Goal: Task Accomplishment & Management: Manage account settings

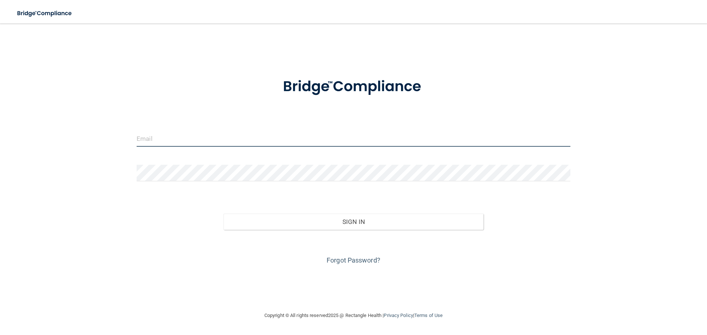
click at [225, 142] on input "email" at bounding box center [354, 138] width 434 height 17
type input "[EMAIL_ADDRESS][DOMAIN_NAME]"
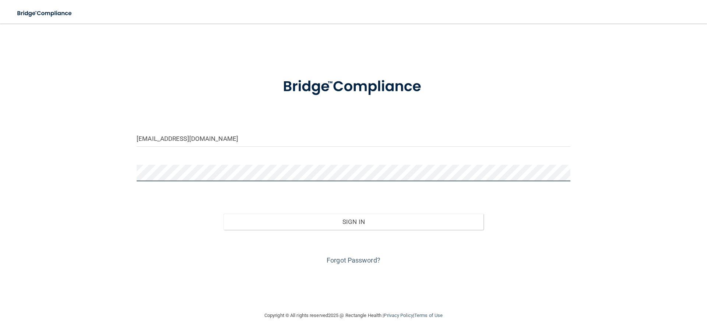
click at [224, 214] on button "Sign In" at bounding box center [354, 222] width 260 height 16
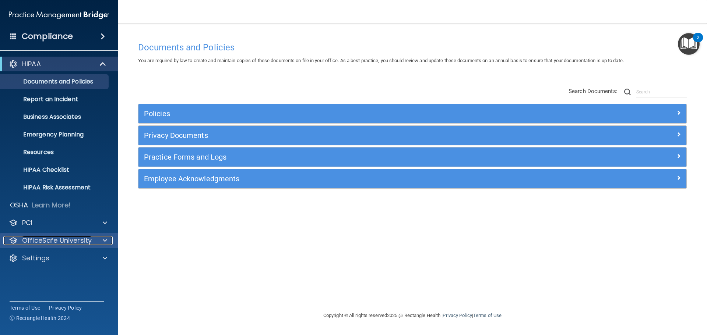
click at [56, 240] on p "OfficeSafe University" at bounding box center [57, 240] width 70 height 9
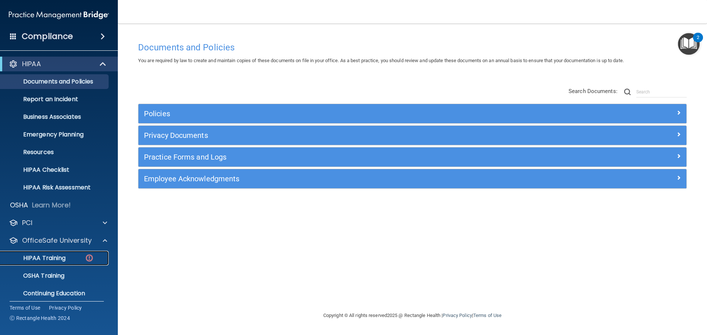
click at [68, 257] on div "HIPAA Training" at bounding box center [55, 258] width 101 height 7
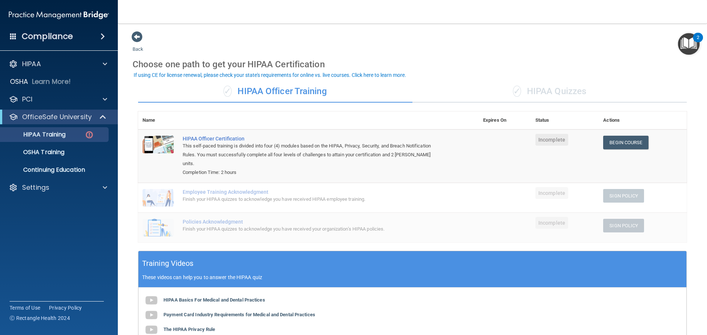
click at [519, 98] on div "✓ HIPAA Quizzes" at bounding box center [549, 92] width 274 height 22
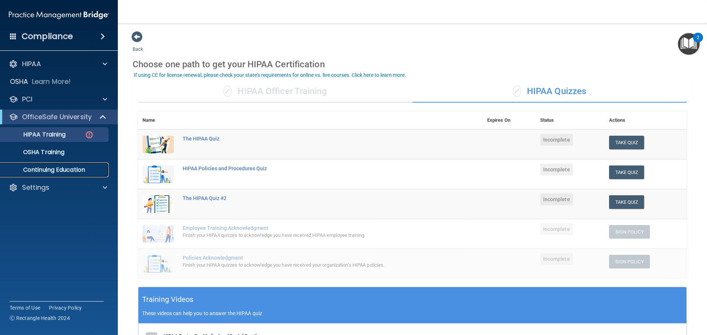
click at [59, 173] on p "Continuing Education" at bounding box center [55, 169] width 101 height 7
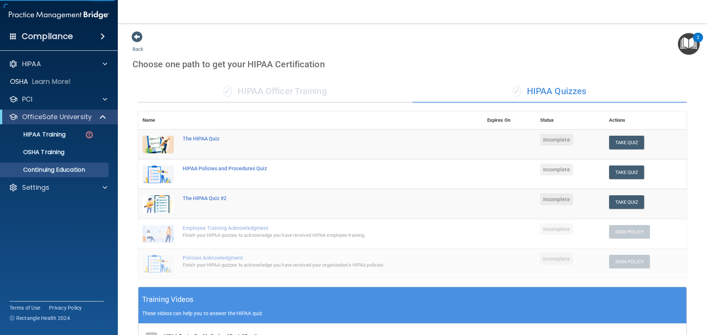
drag, startPoint x: 57, startPoint y: 126, endPoint x: 57, endPoint y: 110, distance: 15.9
click at [57, 120] on div "OfficeSafe University HIPAA Training OSHA Training Continuing Education" at bounding box center [59, 144] width 118 height 68
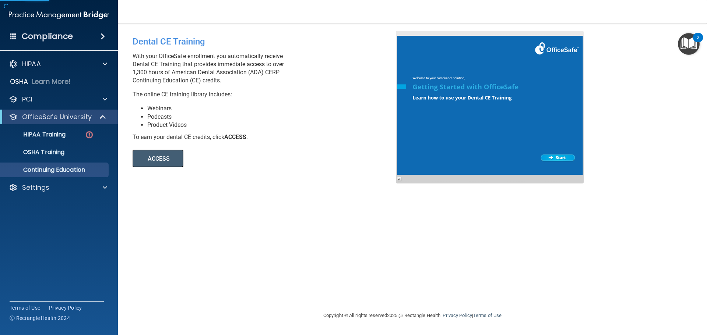
click at [63, 56] on div "HIPAA Documents and Policies Report an Incident Business Associates Emergency P…" at bounding box center [59, 127] width 118 height 147
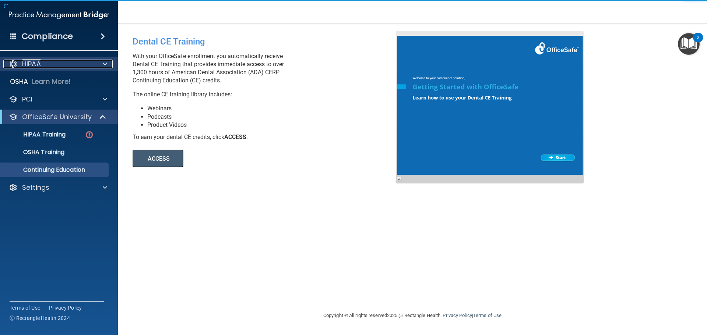
click at [64, 66] on div "HIPAA" at bounding box center [48, 64] width 91 height 9
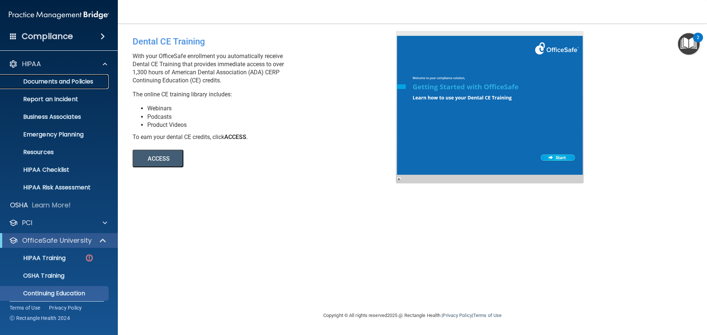
click at [51, 87] on link "Documents and Policies" at bounding box center [51, 81] width 116 height 15
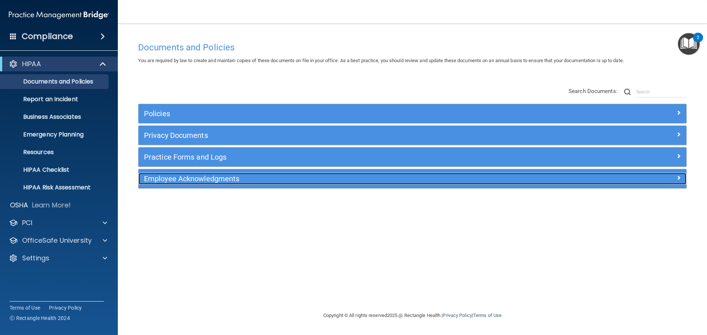
click at [175, 176] on h5 "Employee Acknowledgments" at bounding box center [344, 179] width 400 height 8
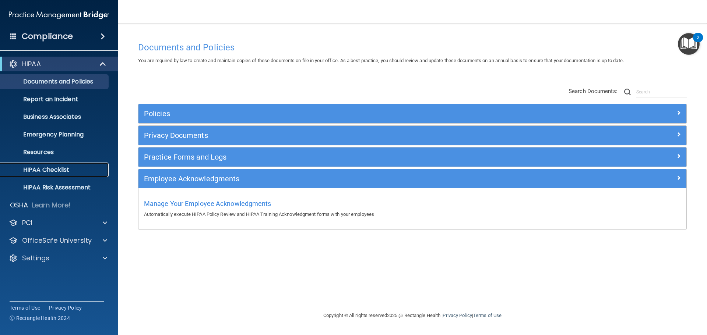
click at [60, 172] on p "HIPAA Checklist" at bounding box center [55, 169] width 101 height 7
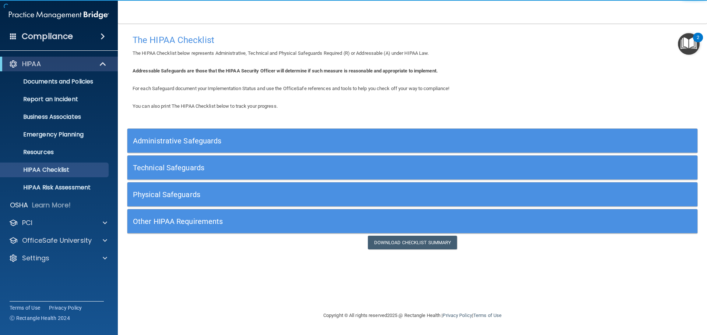
click at [224, 135] on div "Administrative Safeguards" at bounding box center [341, 141] width 428 height 17
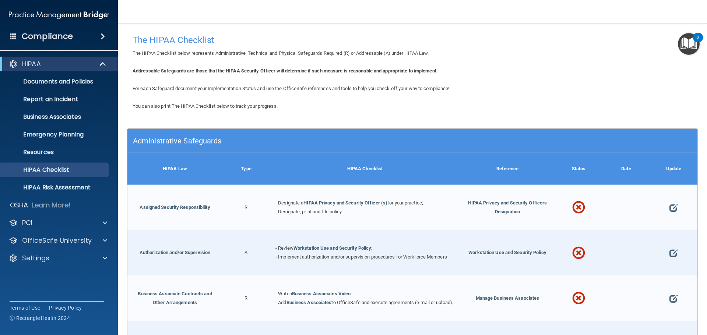
click at [53, 38] on h4 "Compliance" at bounding box center [47, 36] width 51 height 10
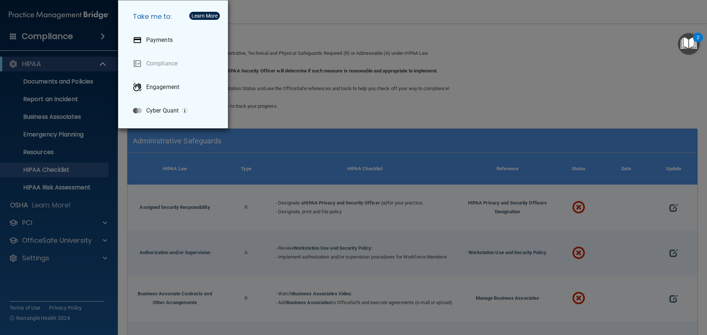
click at [276, 27] on div "Take me to: Payments Compliance Engagement Cyber Quant" at bounding box center [353, 167] width 707 height 335
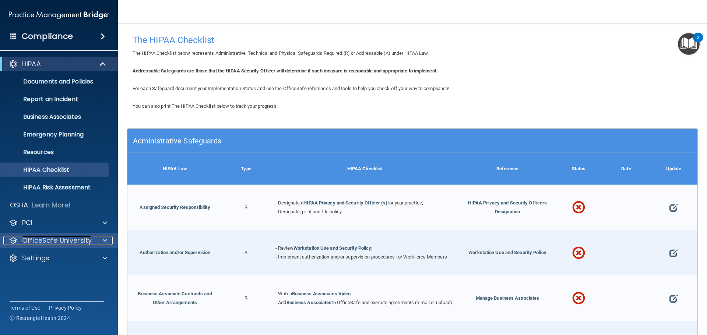
click at [67, 238] on p "OfficeSafe University" at bounding box center [57, 240] width 70 height 9
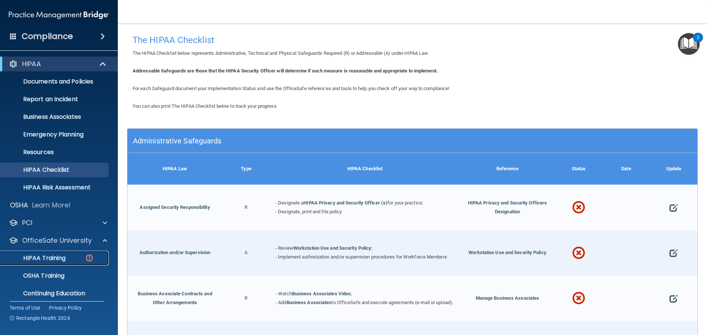
click at [55, 255] on p "HIPAA Training" at bounding box center [35, 258] width 61 height 7
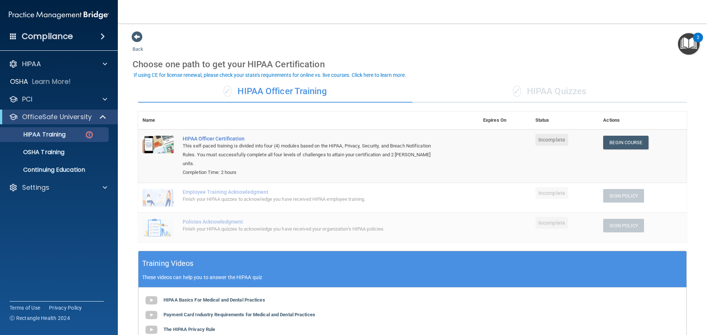
click at [554, 94] on div "✓ HIPAA Quizzes" at bounding box center [549, 92] width 274 height 22
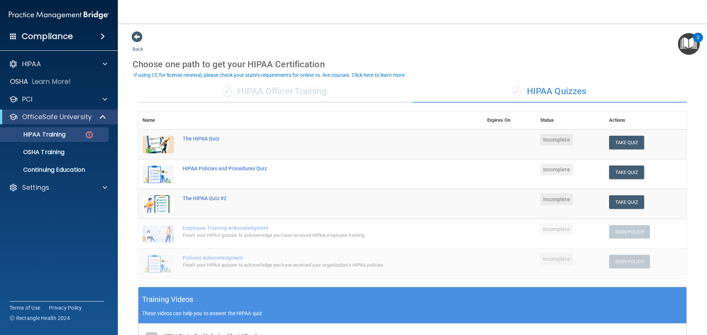
click at [282, 94] on div "✓ HIPAA Officer Training" at bounding box center [275, 92] width 274 height 22
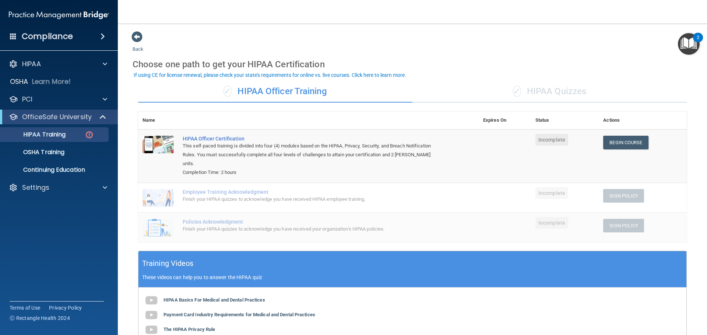
click at [525, 95] on div "✓ HIPAA Quizzes" at bounding box center [549, 92] width 274 height 22
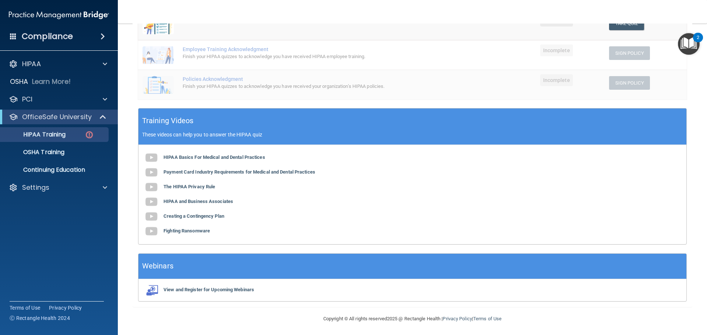
scroll to position [180, 0]
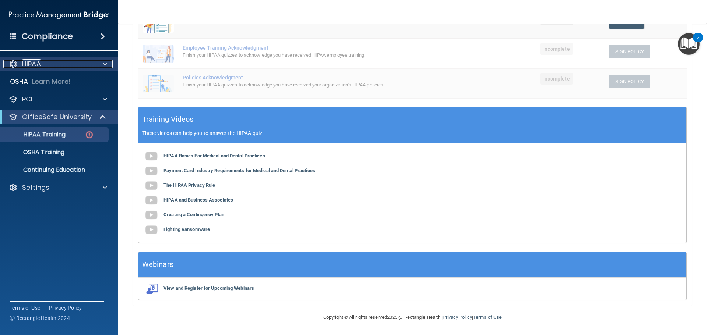
click at [43, 66] on div "HIPAA" at bounding box center [48, 64] width 91 height 9
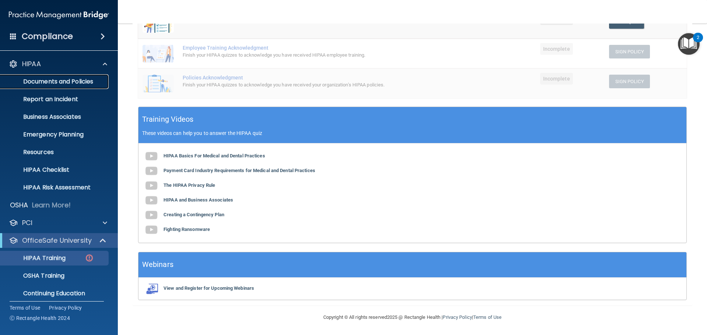
click at [54, 80] on p "Documents and Policies" at bounding box center [55, 81] width 101 height 7
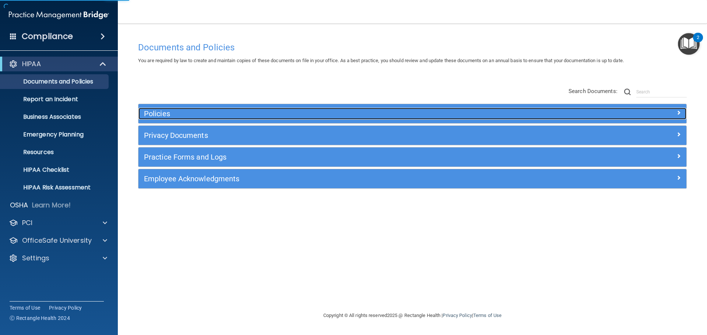
click at [174, 112] on h5 "Policies" at bounding box center [344, 114] width 400 height 8
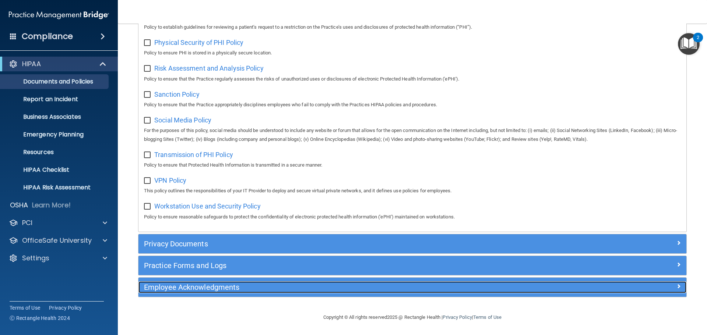
click at [183, 284] on h5 "Employee Acknowledgments" at bounding box center [344, 288] width 400 height 8
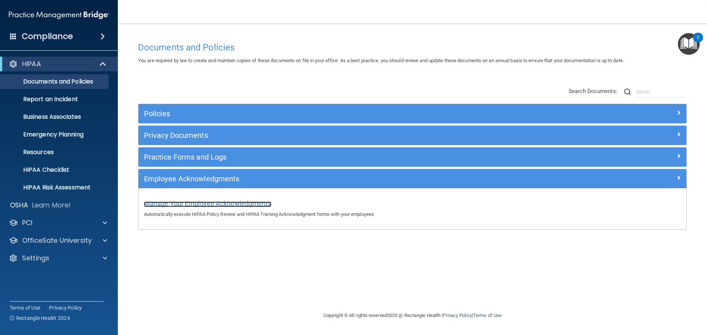
click at [205, 202] on span "Manage Your Employee Acknowledgments" at bounding box center [207, 204] width 127 height 8
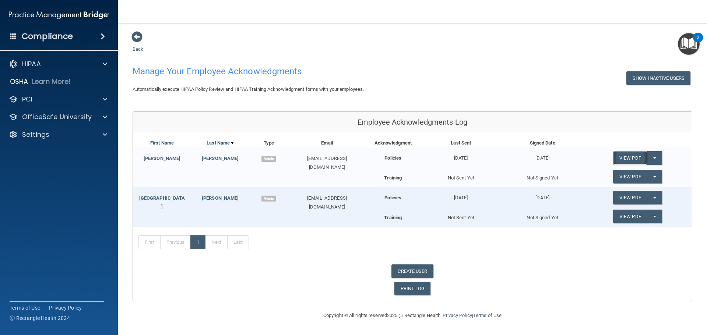
click at [625, 159] on link "View PDF" at bounding box center [630, 158] width 34 height 14
click at [416, 269] on link "CREATE USER" at bounding box center [412, 272] width 42 height 14
select select "practice_admin"
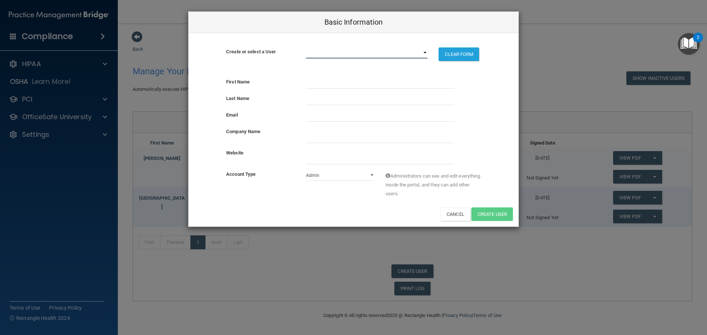
click at [403, 50] on select "dfreedonia@yahoo.com info@rockstarkidsdental.com" at bounding box center [367, 53] width 122 height 11
click at [352, 52] on select "dfreedonia@yahoo.com info@rockstarkidsdental.com" at bounding box center [367, 53] width 122 height 11
click at [321, 83] on input "text" at bounding box center [380, 83] width 148 height 11
type input "S"
type input "Allisen"
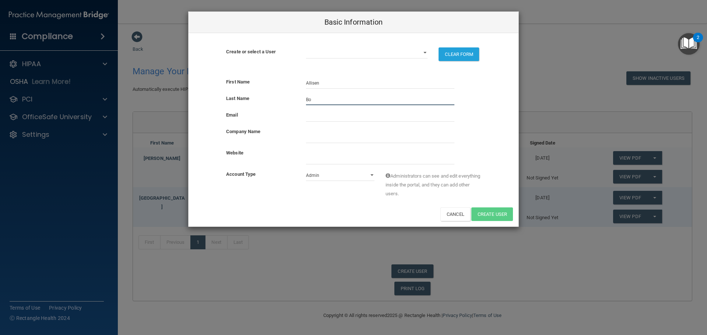
type input "B"
type input "Boreno"
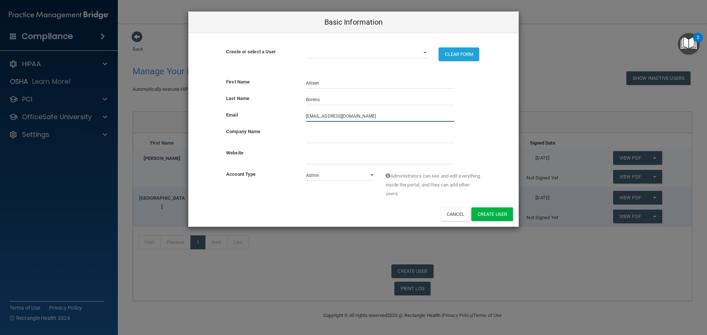
type input "allisenborneo03@gmail.com"
type input "Rockstar Pediatric Dentistry And Orthodontics"
click at [323, 164] on input "website" at bounding box center [380, 159] width 148 height 11
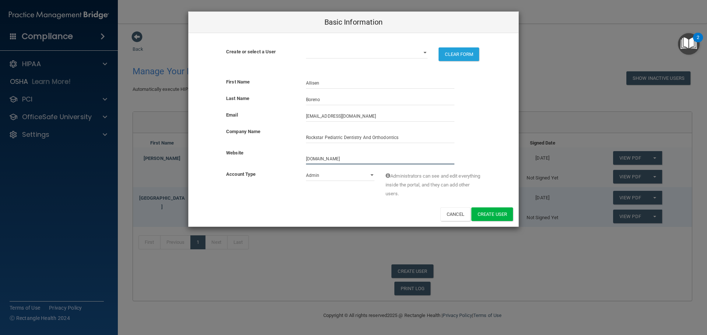
type input "rockstarpediatricdentistry.com"
click at [345, 178] on select "Admin Member" at bounding box center [340, 175] width 69 height 11
select select "practice_member"
click at [306, 170] on select "Admin Member" at bounding box center [340, 175] width 69 height 11
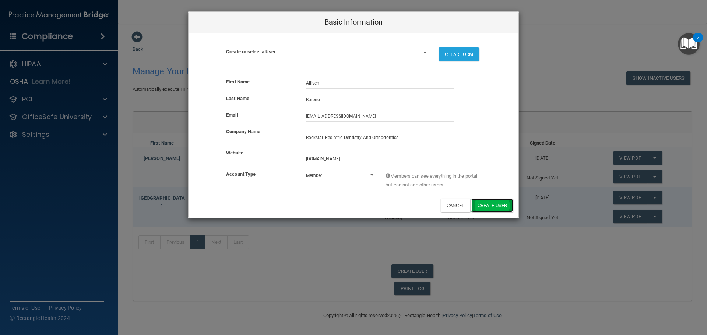
click at [493, 203] on button "Create User" at bounding box center [492, 206] width 42 height 14
click at [422, 51] on select "dfreedonia@yahoo.com info@rockstarkidsdental.com" at bounding box center [367, 53] width 122 height 11
click at [421, 41] on div "Create or select a User dfreedonia@yahoo.com info@rockstarkidsdental.com CLEAR …" at bounding box center [354, 52] width 330 height 39
click at [378, 53] on select "dfreedonia@yahoo.com info@rockstarkidsdental.com" at bounding box center [367, 53] width 122 height 11
click at [306, 48] on select "dfreedonia@yahoo.com info@rockstarkidsdental.com" at bounding box center [367, 53] width 122 height 11
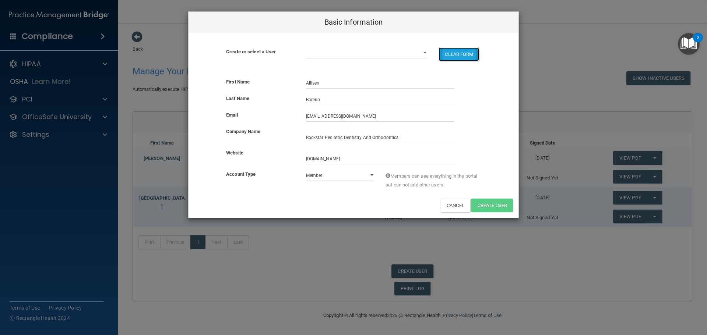
click at [450, 53] on button "CLEAR FORM" at bounding box center [459, 55] width 41 height 14
select select "practice_admin"
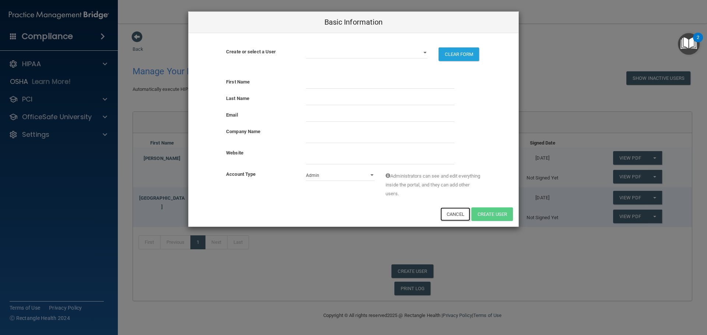
click at [455, 221] on button "Cancel" at bounding box center [455, 215] width 30 height 14
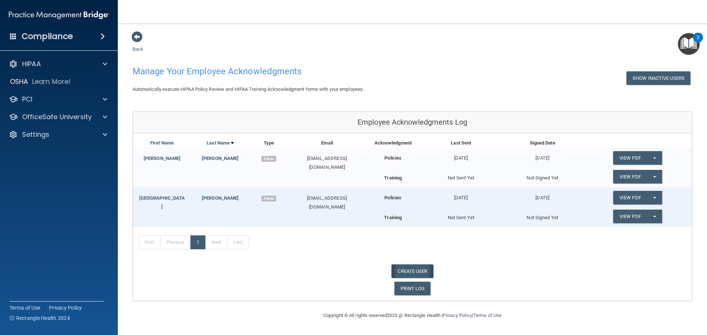
click at [422, 275] on link "CREATE USER" at bounding box center [412, 272] width 42 height 14
select select "practice_admin"
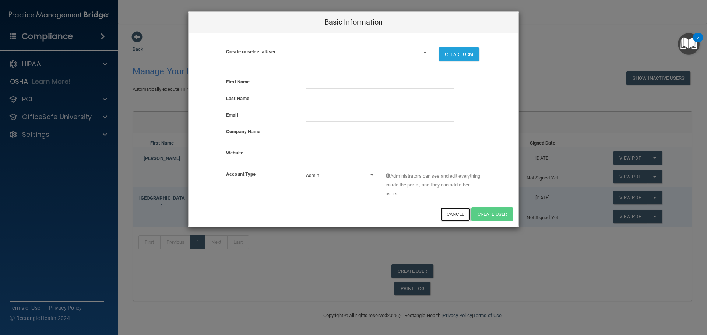
click at [448, 212] on button "Cancel" at bounding box center [455, 215] width 30 height 14
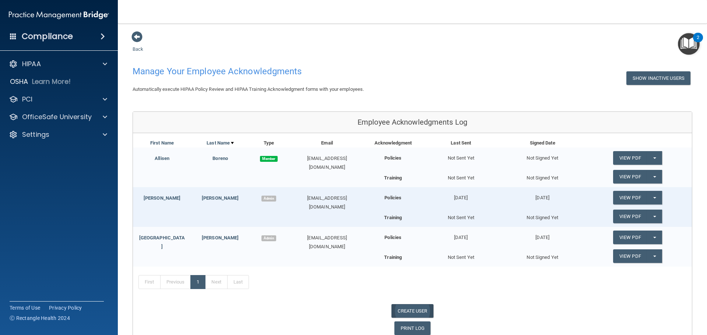
click at [413, 312] on link "CREATE USER" at bounding box center [412, 312] width 42 height 14
select select "practice_admin"
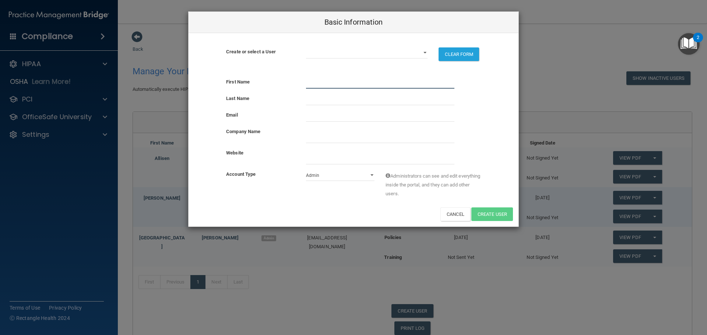
click at [363, 84] on input "text" at bounding box center [380, 83] width 148 height 11
type input "Paige"
type input "Virgil"
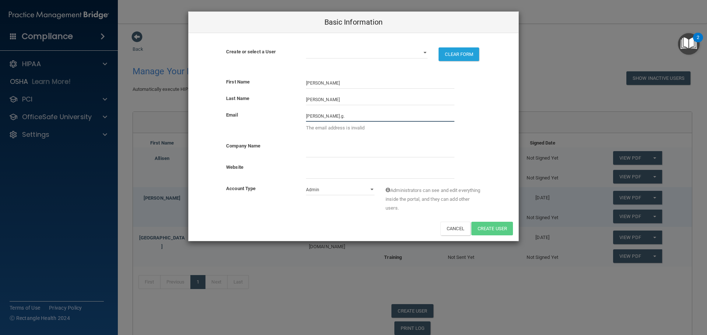
type input "paige.g.virgil@gmail.com"
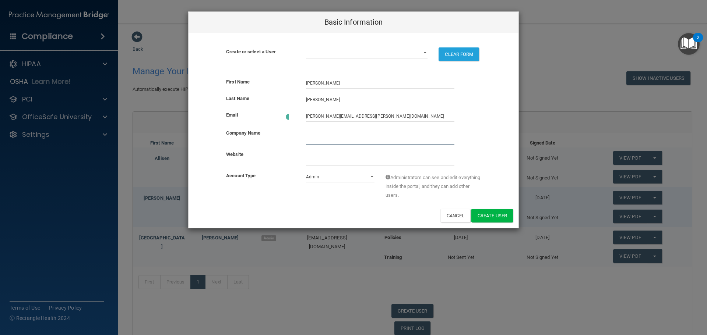
click at [333, 137] on input "company_name" at bounding box center [380, 139] width 148 height 11
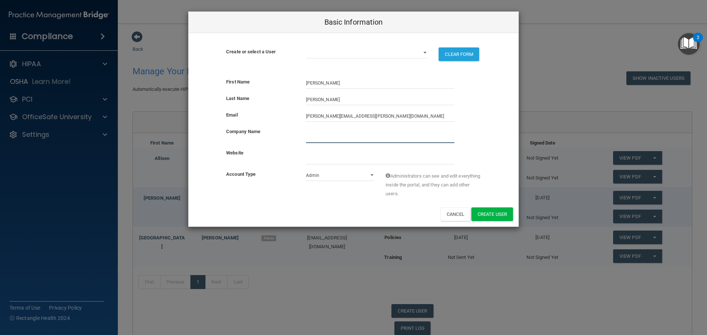
type input "Rockstar Pediatric Dentistry And Orthodontics"
click at [346, 155] on input "website" at bounding box center [380, 159] width 148 height 11
type input "[DOMAIN_NAME]"
click at [320, 169] on div "Website" at bounding box center [354, 159] width 330 height 21
click at [320, 175] on select "Admin Member" at bounding box center [340, 175] width 69 height 11
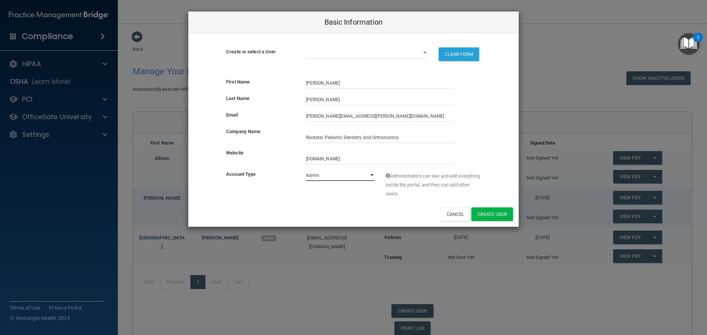
select select "practice_member"
click at [306, 170] on select "Admin Member" at bounding box center [340, 175] width 69 height 11
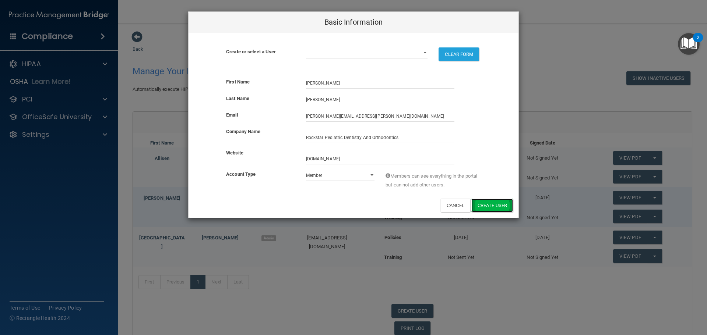
click at [483, 205] on button "Create User" at bounding box center [492, 206] width 42 height 14
click at [546, 54] on div "Basic Information Create or select a User allisenborneo03@gmail.com dfreedonia@…" at bounding box center [353, 167] width 707 height 335
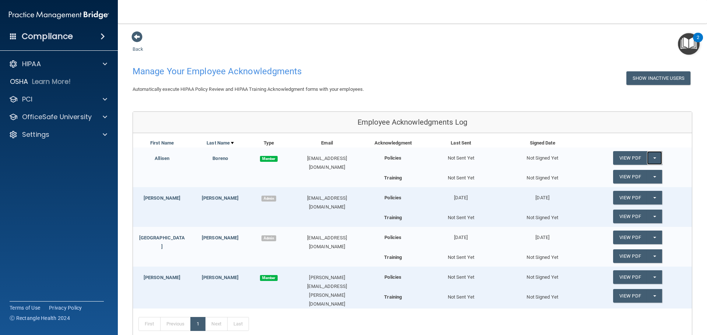
click at [649, 156] on button "Split button!" at bounding box center [654, 158] width 15 height 14
click at [308, 132] on div "Employee Acknowledgments Log" at bounding box center [412, 122] width 559 height 21
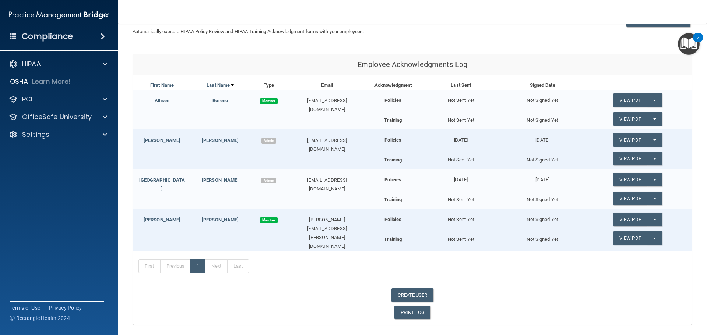
scroll to position [74, 0]
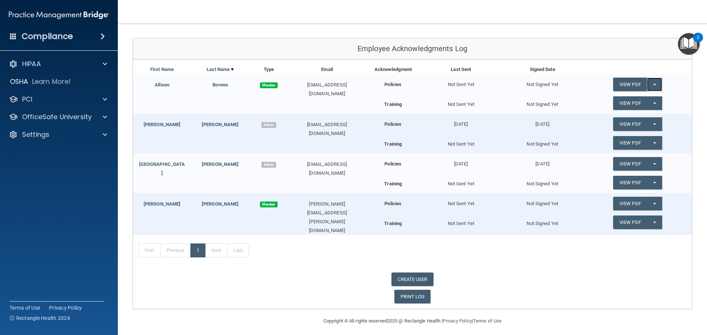
click at [648, 81] on button "Split button!" at bounding box center [654, 85] width 15 height 14
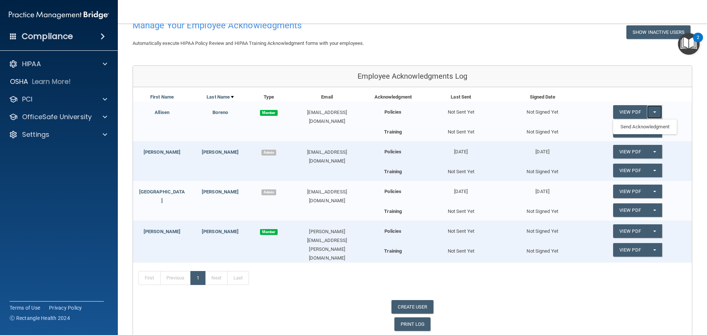
scroll to position [0, 0]
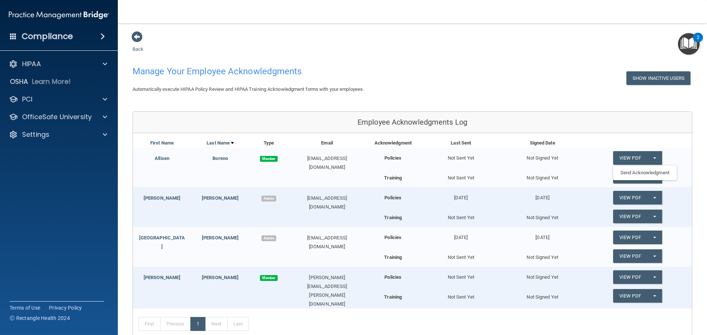
click at [621, 109] on div "Back Manage Your Employee Acknowledgments Show Inactive Users Automatically exe…" at bounding box center [413, 207] width 560 height 352
click at [38, 69] on div "HIPAA" at bounding box center [59, 64] width 118 height 15
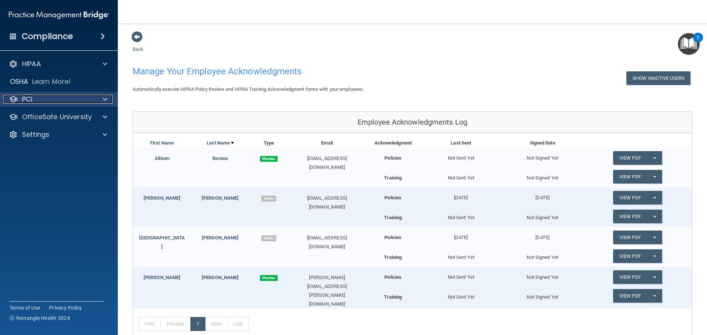
click at [34, 97] on div "PCI" at bounding box center [48, 99] width 91 height 9
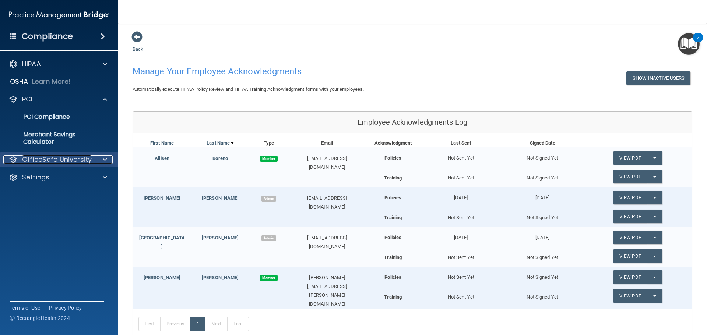
click at [50, 163] on p "OfficeSafe University" at bounding box center [57, 159] width 70 height 9
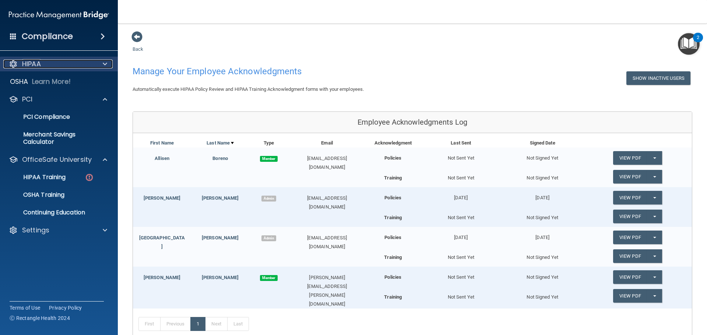
click at [49, 63] on div "HIPAA" at bounding box center [48, 64] width 91 height 9
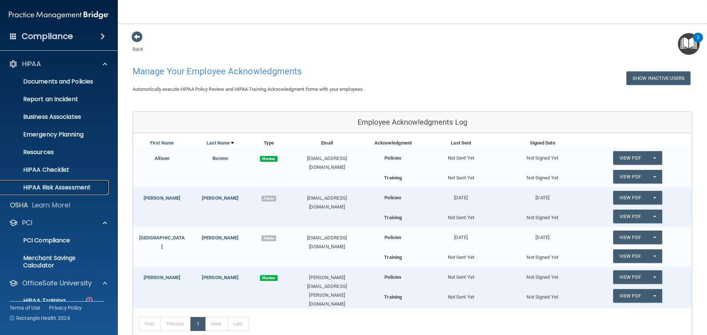
click at [58, 192] on link "HIPAA Risk Assessment" at bounding box center [51, 187] width 116 height 15
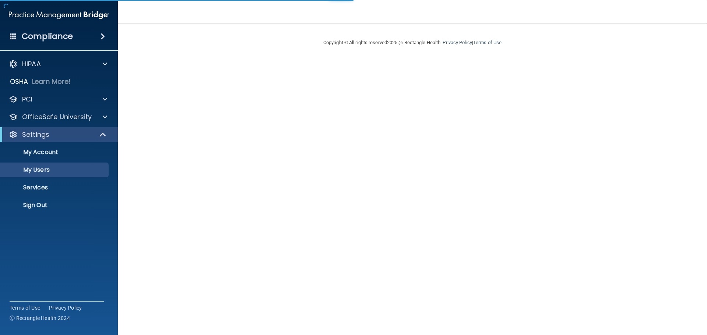
select select "20"
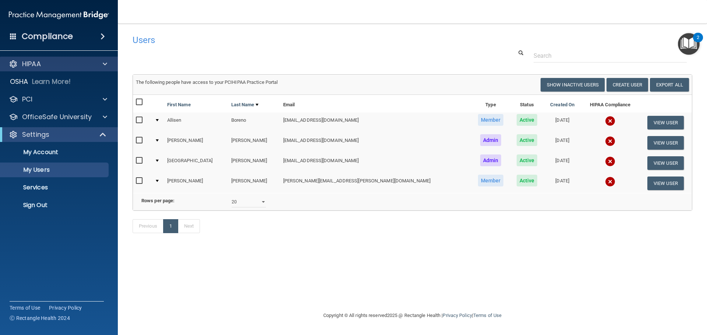
click at [56, 60] on div "HIPAA" at bounding box center [59, 64] width 118 height 15
click at [58, 62] on div "HIPAA" at bounding box center [48, 64] width 91 height 9
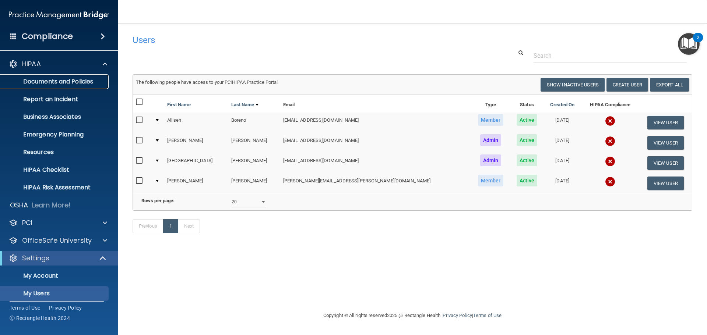
click at [65, 81] on p "Documents and Policies" at bounding box center [55, 81] width 101 height 7
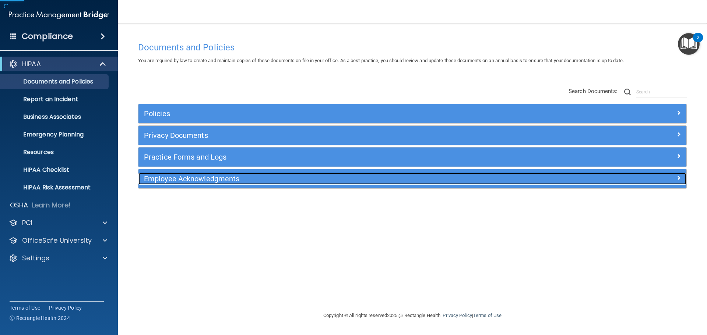
click at [201, 179] on h5 "Employee Acknowledgments" at bounding box center [344, 179] width 400 height 8
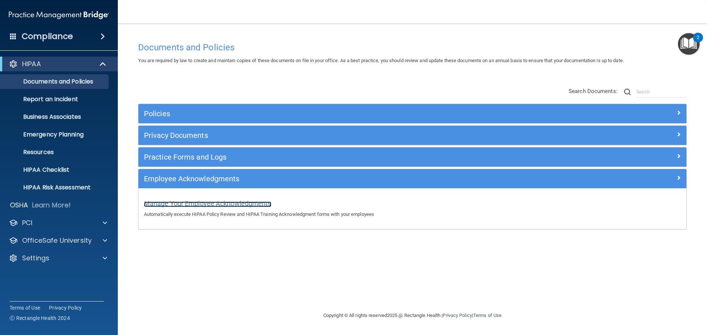
click at [258, 206] on span "Manage Your Employee Acknowledgments" at bounding box center [207, 204] width 127 height 8
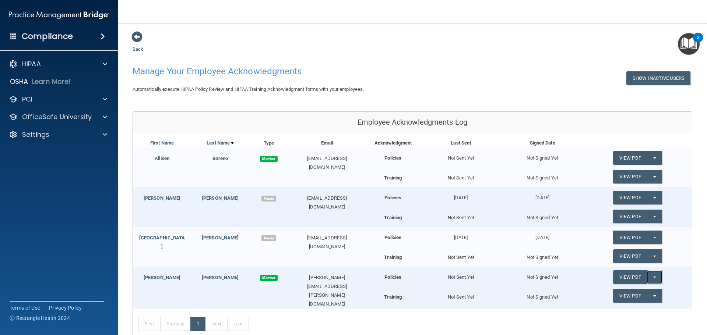
click at [651, 280] on button "Split button!" at bounding box center [654, 278] width 15 height 14
click at [650, 287] on link "Send Acknowledgment" at bounding box center [645, 292] width 64 height 11
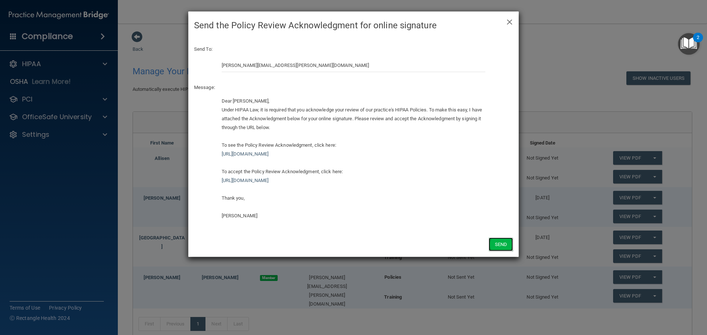
click at [496, 247] on button "Send" at bounding box center [501, 245] width 24 height 14
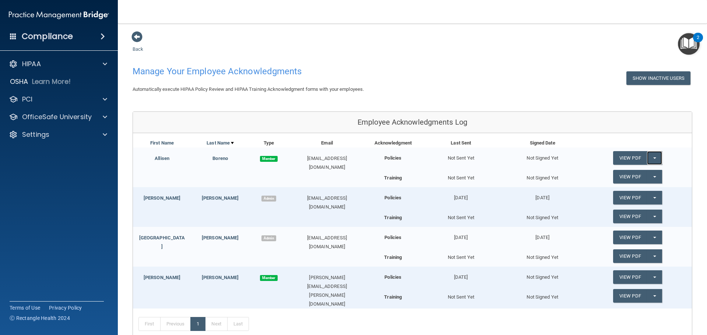
click at [650, 157] on button "Split button!" at bounding box center [654, 158] width 15 height 14
click at [607, 126] on div "Employee Acknowledgments Log" at bounding box center [412, 122] width 559 height 21
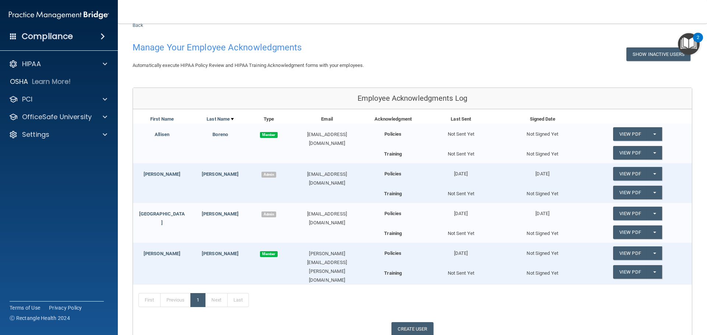
scroll to position [37, 0]
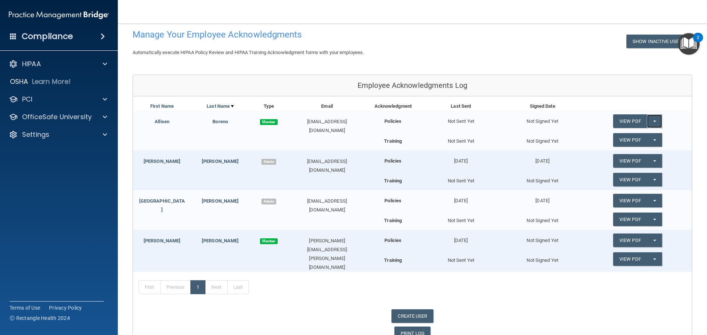
click at [648, 119] on button "Split button!" at bounding box center [654, 122] width 15 height 14
click at [639, 138] on link "Send Acknowledgment" at bounding box center [645, 136] width 64 height 11
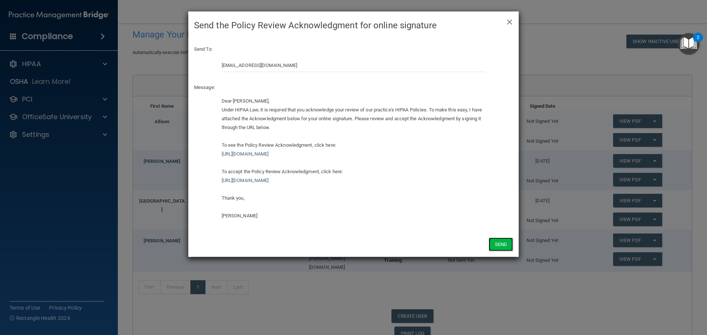
click at [508, 243] on button "Send" at bounding box center [501, 245] width 24 height 14
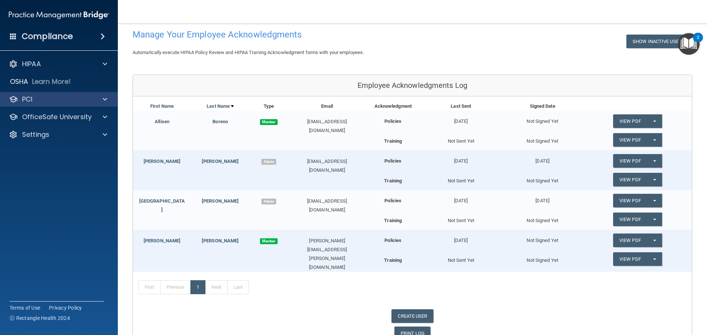
click at [41, 105] on div "PCI" at bounding box center [59, 99] width 118 height 15
click at [74, 99] on div "PCI" at bounding box center [48, 99] width 91 height 9
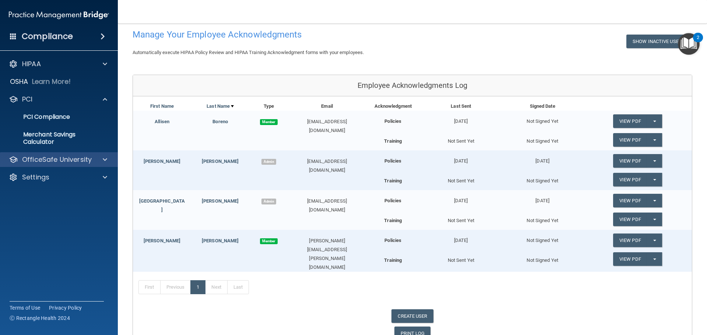
click at [62, 164] on div "OfficeSafe University" at bounding box center [59, 159] width 118 height 15
click at [106, 161] on span at bounding box center [105, 159] width 4 height 9
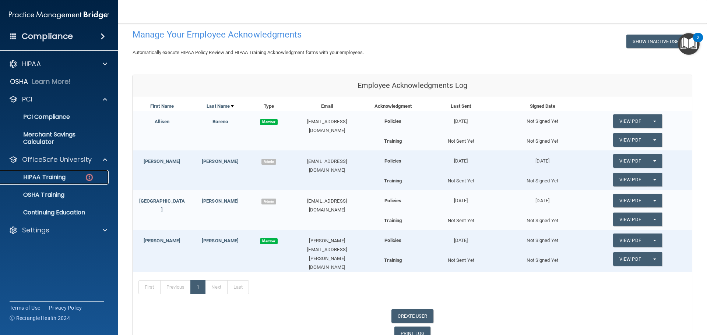
click at [61, 180] on p "HIPAA Training" at bounding box center [35, 177] width 61 height 7
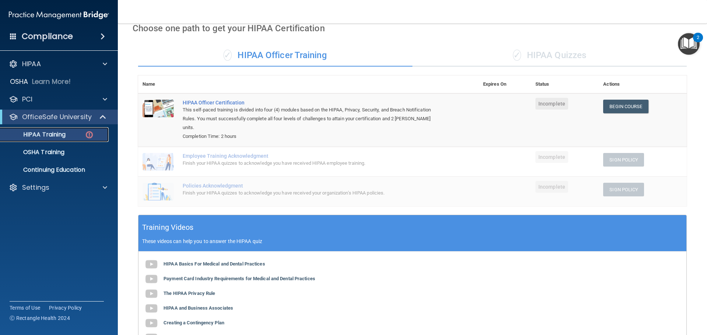
scroll to position [25, 0]
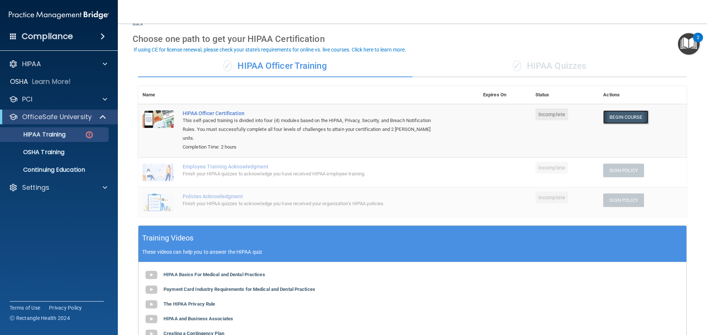
click at [629, 119] on link "Begin Course" at bounding box center [625, 117] width 45 height 14
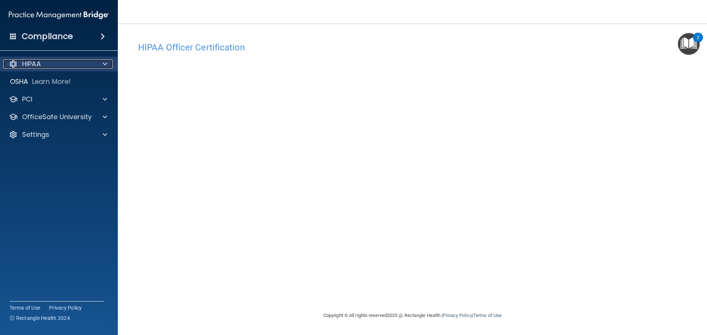
click at [43, 67] on div "HIPAA" at bounding box center [48, 64] width 91 height 9
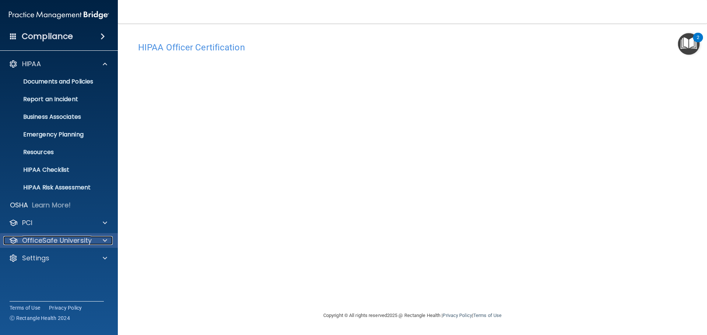
click at [48, 241] on p "OfficeSafe University" at bounding box center [57, 240] width 70 height 9
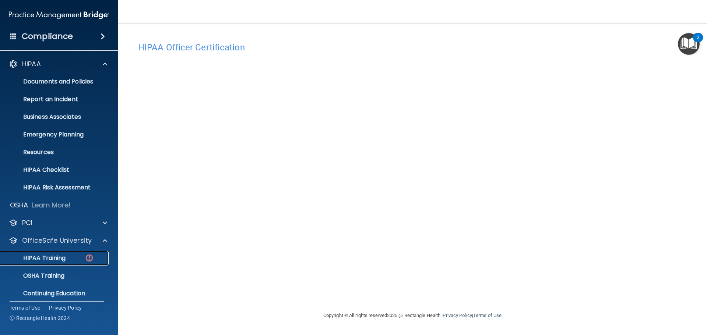
click at [52, 256] on p "HIPAA Training" at bounding box center [35, 258] width 61 height 7
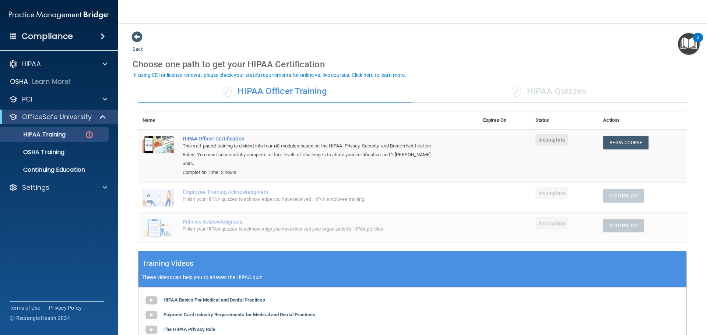
click at [554, 141] on span "Incomplete" at bounding box center [551, 140] width 33 height 12
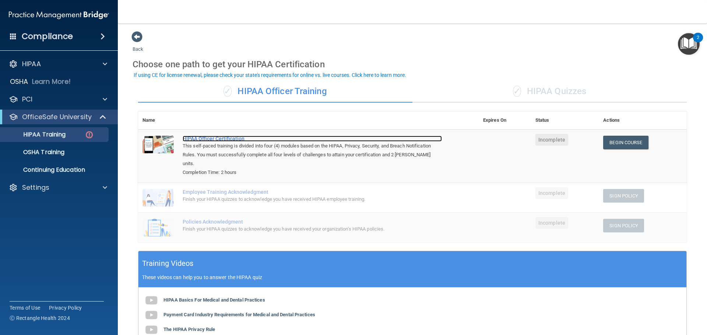
click at [241, 139] on div "HIPAA Officer Certification" at bounding box center [312, 139] width 259 height 6
